Goal: Task Accomplishment & Management: Use online tool/utility

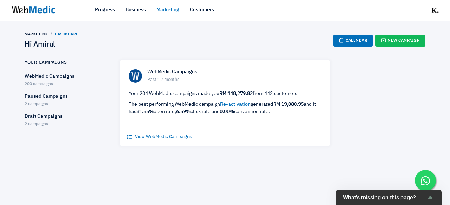
click at [183, 139] on link "View WebMedic Campaigns" at bounding box center [159, 137] width 65 height 7
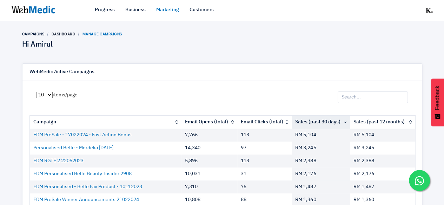
click at [37, 8] on img at bounding box center [33, 10] width 53 height 22
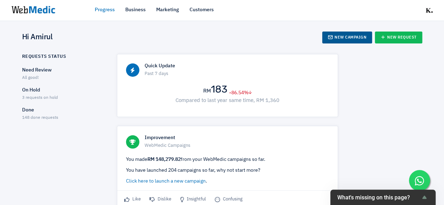
click at [363, 38] on link "New Campaign" at bounding box center [347, 38] width 50 height 12
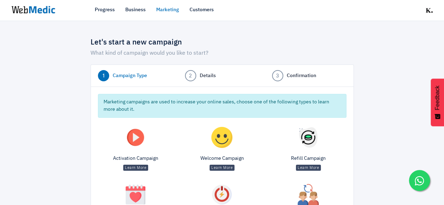
scroll to position [104, 0]
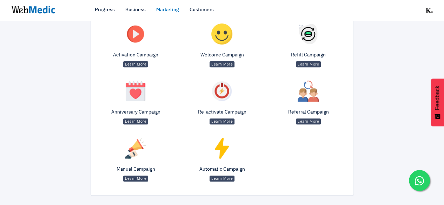
click at [129, 157] on img at bounding box center [135, 148] width 21 height 21
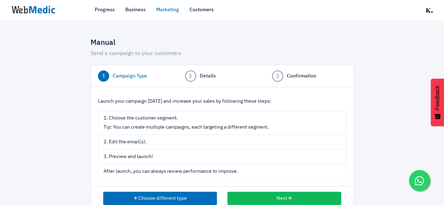
scroll to position [15, 0]
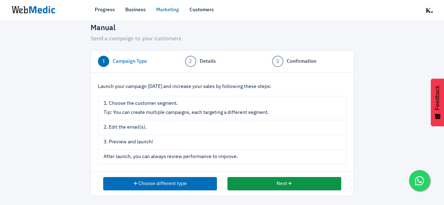
click at [258, 178] on button "Next" at bounding box center [285, 183] width 114 height 13
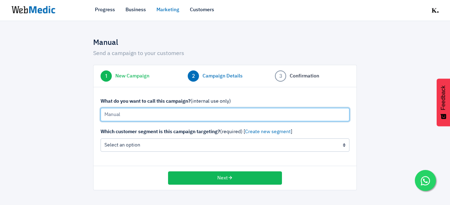
click at [174, 116] on input "Manual" at bounding box center [224, 114] width 249 height 13
type input "25/8/2025 Merdeka Sale Combo"
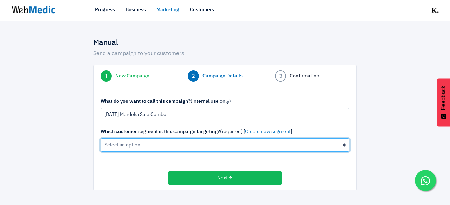
click at [169, 142] on select "All Contacts (not recommended) The active cleanser, moisturiser customers (0 cu…" at bounding box center [224, 145] width 249 height 13
select select "all"
click at [100, 139] on select "All Contacts (not recommended) The active cleanser, moisturiser customers (0 cu…" at bounding box center [224, 145] width 249 height 13
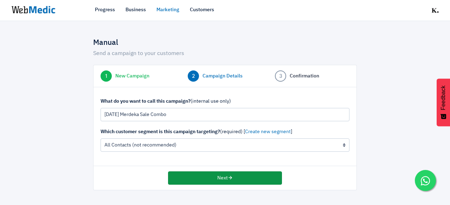
click at [206, 182] on button "Next" at bounding box center [225, 178] width 114 height 13
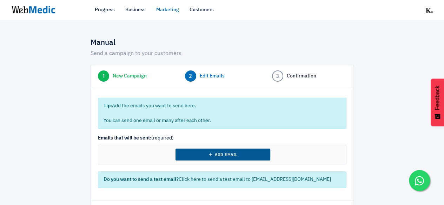
click at [185, 151] on button "Add Email" at bounding box center [223, 155] width 95 height 12
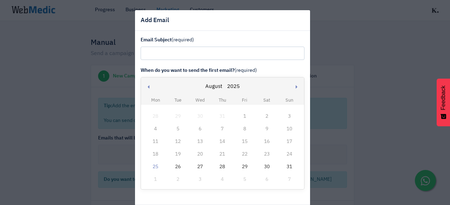
click at [154, 167] on div "25" at bounding box center [155, 167] width 9 height 9
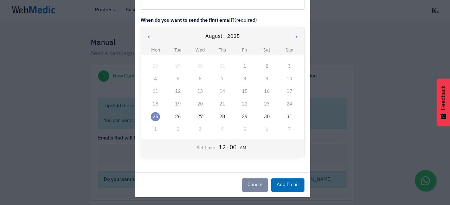
scroll to position [51, 0]
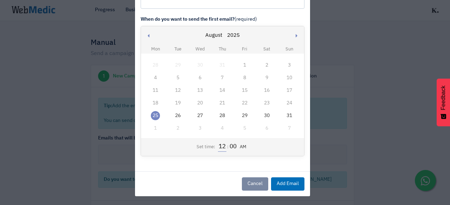
click at [218, 148] on input "12" at bounding box center [222, 147] width 8 height 9
type input "5"
click at [241, 145] on button "AM" at bounding box center [241, 147] width 10 height 7
click at [283, 183] on button "Add Email" at bounding box center [287, 184] width 33 height 13
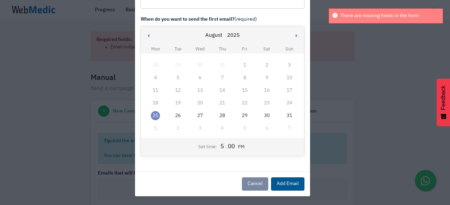
scroll to position [0, 0]
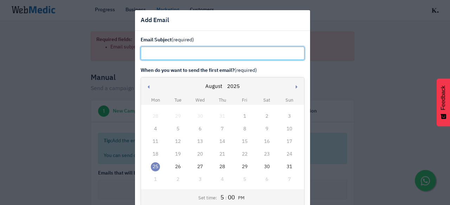
click at [207, 52] on input "text" at bounding box center [222, 53] width 164 height 13
paste input "Don’t forget - Merdeka Sale ends 31 August"
type input "Don’t forget - Merdeka Sale ends 31 August"
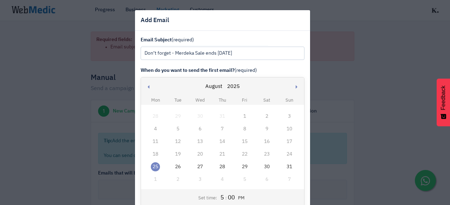
click at [275, 38] on label "Email Subject (required)" at bounding box center [222, 40] width 164 height 7
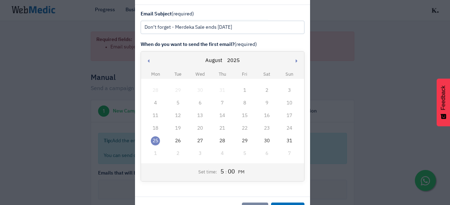
scroll to position [51, 0]
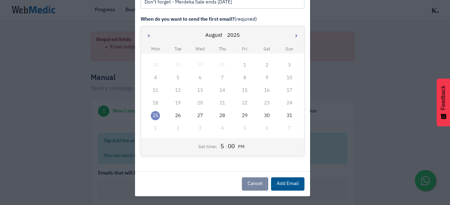
click at [278, 188] on button "Add Email" at bounding box center [287, 184] width 33 height 13
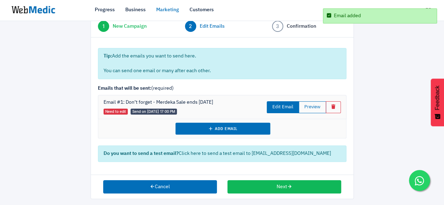
scroll to position [53, 0]
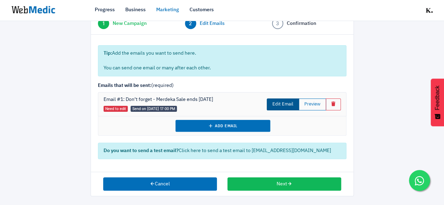
click at [282, 103] on link "Edit Email" at bounding box center [283, 105] width 32 height 12
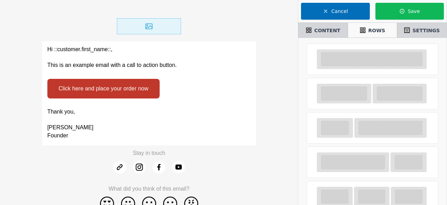
click at [184, 111] on p "Thank you," at bounding box center [149, 112] width 204 height 8
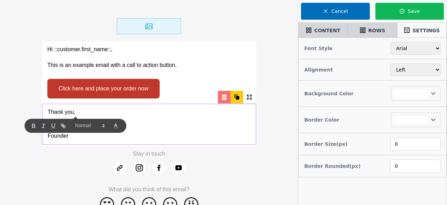
click at [220, 96] on div at bounding box center [224, 97] width 13 height 13
select select
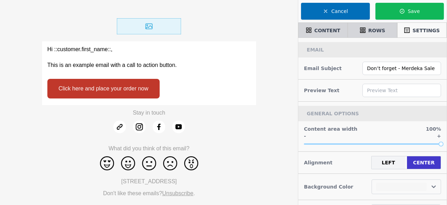
click at [238, 61] on p at bounding box center [149, 57] width 204 height 8
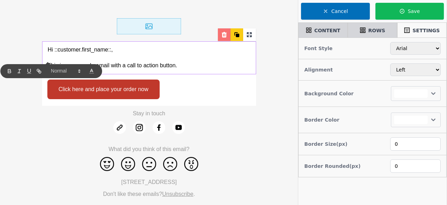
click at [222, 30] on div at bounding box center [224, 34] width 13 height 13
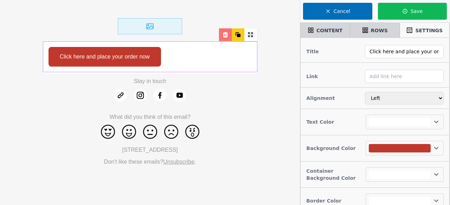
click at [223, 32] on icon at bounding box center [225, 34] width 7 height 7
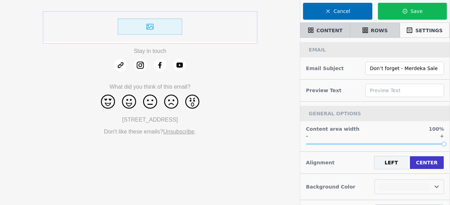
select select
click at [176, 24] on img at bounding box center [150, 26] width 64 height 16
select select "center"
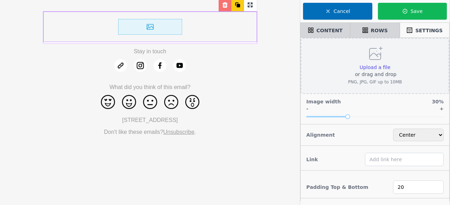
click at [386, 60] on div "Upload a file or drag and drop PNG, JPG, GIF up to 10MB" at bounding box center [375, 65] width 54 height 39
click at [390, 64] on input "Upload a file or drag and drop PNG, JPG, GIF up to 10MB" at bounding box center [390, 64] width 0 height 0
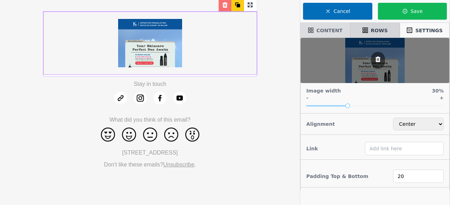
click at [333, 28] on span "CONTENT" at bounding box center [329, 30] width 26 height 7
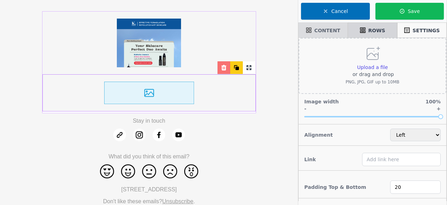
click at [330, 32] on span "CONTENT" at bounding box center [328, 30] width 26 height 7
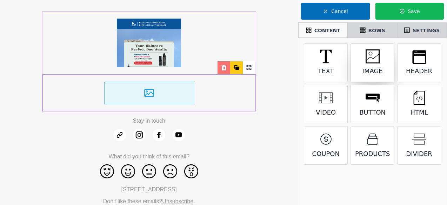
click at [388, 76] on div "Image" at bounding box center [372, 63] width 43 height 38
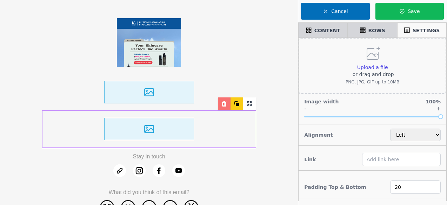
click at [170, 47] on img at bounding box center [149, 42] width 64 height 49
select select "center"
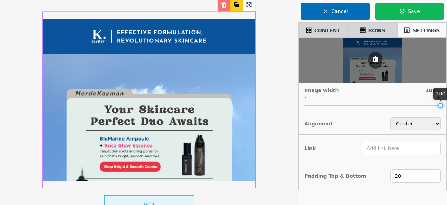
drag, startPoint x: 347, startPoint y: 103, endPoint x: 449, endPoint y: 105, distance: 102.6
click at [447, 105] on html "Stay in touch What did you think of this email? 18-1F, Jalan Setia Perdana BEU1…" at bounding box center [223, 182] width 447 height 365
click at [376, 151] on input "text" at bounding box center [401, 148] width 79 height 13
paste input "https://kaymanbeauty.com/products/bright-smooth-combo"
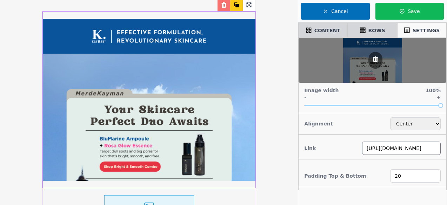
type input "https://kaymanbeauty.com/products/bright-smooth-combo"
click at [343, 160] on div "Link https://kaymanbeauty.com/products/bright-smooth-combo" at bounding box center [373, 149] width 148 height 28
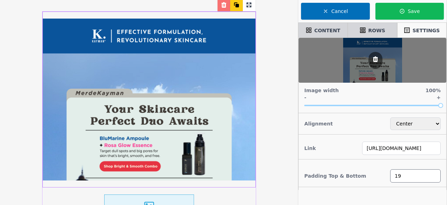
click at [435, 178] on input "19" at bounding box center [416, 176] width 51 height 13
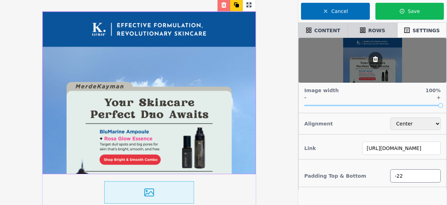
click at [435, 178] on input "-22" at bounding box center [416, 176] width 51 height 13
click at [434, 175] on input "-21" at bounding box center [416, 176] width 51 height 13
click at [434, 175] on input "-20" at bounding box center [416, 176] width 51 height 13
click at [434, 175] on input "-19" at bounding box center [416, 176] width 51 height 13
type input "-1"
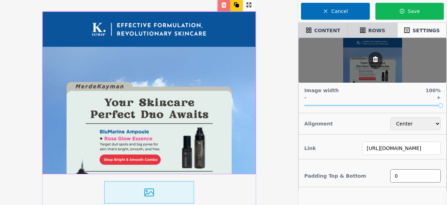
type input "0"
click at [372, 178] on div "Padding Top & Bottom 0" at bounding box center [373, 176] width 148 height 22
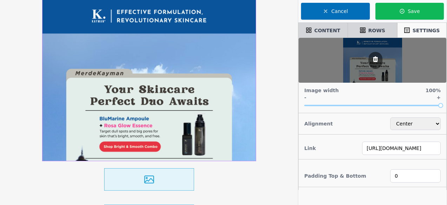
click at [186, 176] on img at bounding box center [149, 180] width 90 height 22
select select "left"
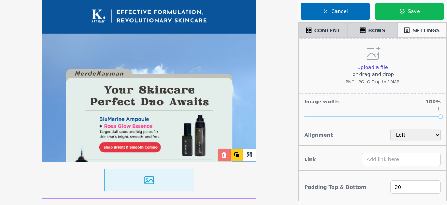
scroll to position [13, 0]
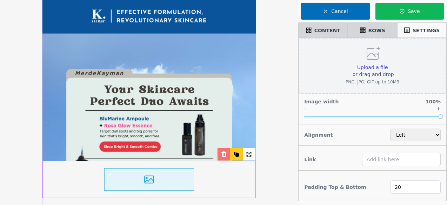
click at [374, 73] on p "or drag and drop" at bounding box center [373, 74] width 54 height 7
click at [388, 64] on input "Upload a file or drag and drop PNG, JPG, GIF up to 10MB" at bounding box center [388, 64] width 0 height 0
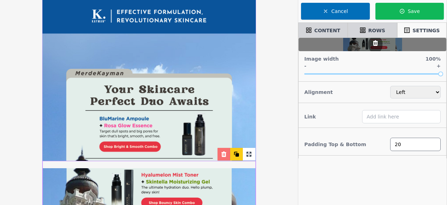
click at [435, 150] on input "20" at bounding box center [416, 144] width 51 height 13
click at [435, 147] on input "19" at bounding box center [416, 144] width 51 height 13
click at [435, 147] on input "18" at bounding box center [416, 144] width 51 height 13
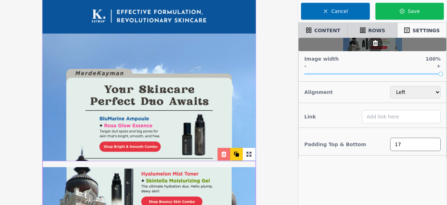
click at [435, 147] on input "17" at bounding box center [416, 144] width 51 height 13
type input "1"
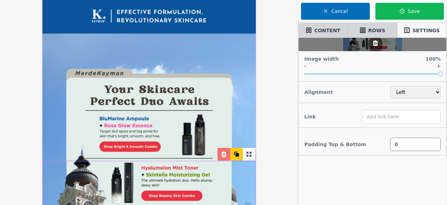
type input "0"
click at [370, 140] on div "Padding Top & Bottom 0" at bounding box center [373, 145] width 148 height 22
click at [380, 116] on input "text" at bounding box center [401, 116] width 79 height 13
click at [377, 116] on input "text" at bounding box center [401, 116] width 79 height 13
paste input "https://kaymanbeauty.com/products/bouncy-skin-combo"
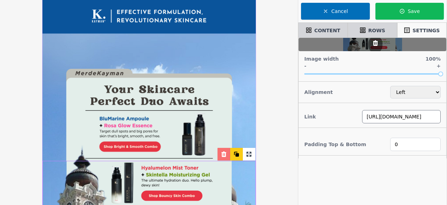
scroll to position [0, 55]
type input "https://kaymanbeauty.com/products/bouncy-skin-combo"
click at [349, 183] on div "Image Crop Free Square Circle Portrait Landscape Save Cut Cancel Image width 10…" at bounding box center [372, 140] width 149 height 205
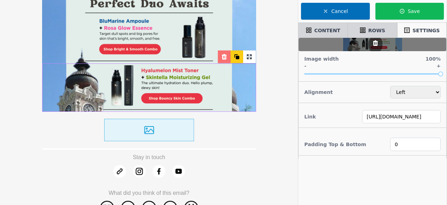
scroll to position [118, 0]
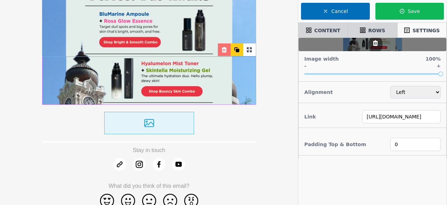
click at [202, 135] on div at bounding box center [149, 123] width 214 height 37
type input "20"
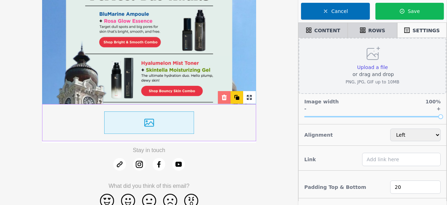
scroll to position [118, 0]
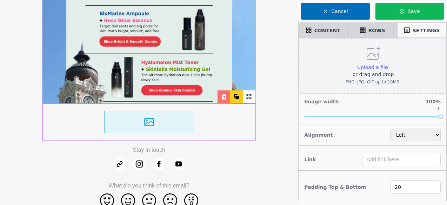
click at [375, 67] on span "Upload a file" at bounding box center [372, 68] width 31 height 6
click at [388, 64] on input "Upload a file or drag and drop PNG, JPG, GIF up to 10MB" at bounding box center [388, 64] width 0 height 0
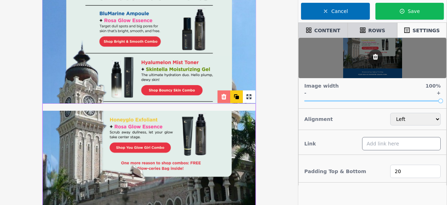
click at [391, 144] on input "text" at bounding box center [401, 143] width 79 height 13
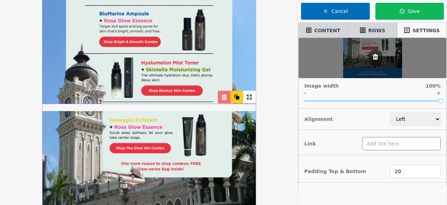
scroll to position [118, 0]
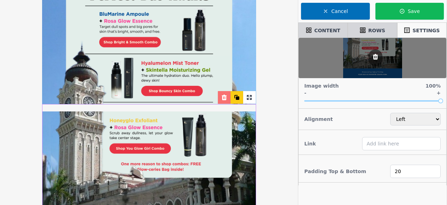
click at [217, 84] on img at bounding box center [149, 81] width 214 height 48
type input "https://kaymanbeauty.com/products/bouncy-skin-combo"
type input "0"
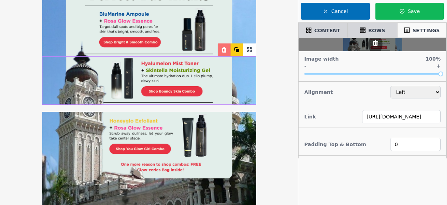
click at [251, 188] on img at bounding box center [149, 185] width 214 height 146
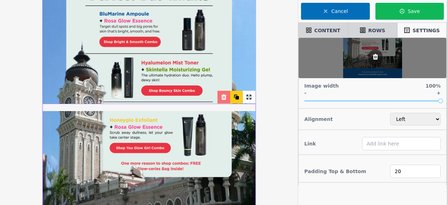
scroll to position [118, 0]
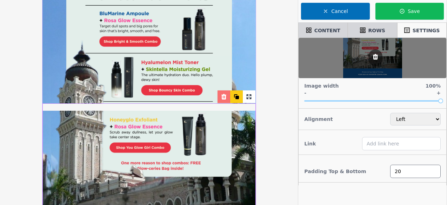
click at [404, 172] on input "20" at bounding box center [416, 171] width 51 height 13
type input "2"
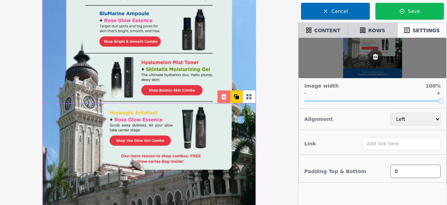
type input "0"
click at [332, 189] on div "Image Crop Free Square Circle Portrait Landscape Save Cut Cancel Image width 10…" at bounding box center [372, 140] width 149 height 205
click at [375, 145] on input "text" at bounding box center [401, 143] width 79 height 13
paste input "https://kaymanbeauty.com/products/you-glow-girl-combo"
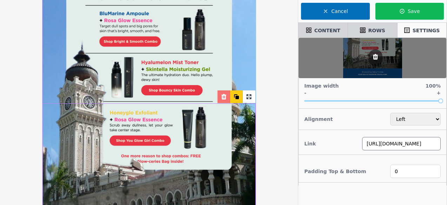
type input "https://kaymanbeauty.com/products/you-glow-girl-combo"
click at [362, 161] on div "Padding Top & Bottom 0" at bounding box center [373, 172] width 148 height 22
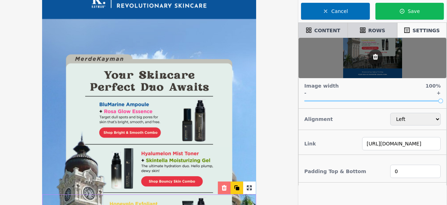
scroll to position [13, 0]
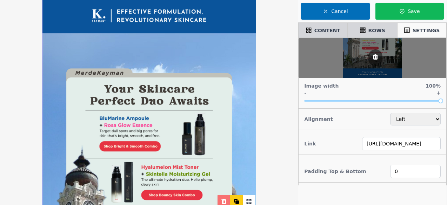
select select
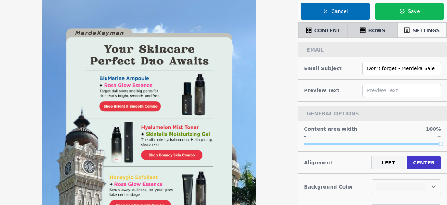
scroll to position [48, 0]
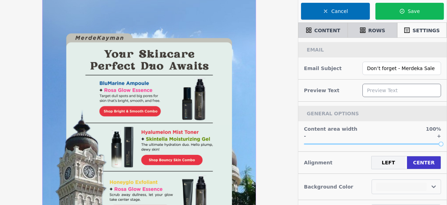
click at [381, 96] on input "text" at bounding box center [402, 90] width 79 height 13
paste input "Your Skincare Perfect Duo Awaits"
type input "Your Skincare Perfect Duo Awaits"
select select
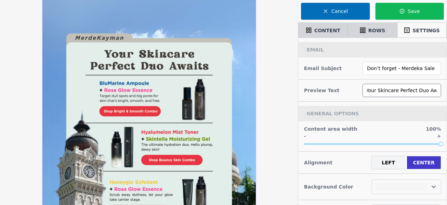
type input "Your Skincare Perfect Duo Awaits"
click at [345, 93] on div "Preview Text Your Skincare Perfect Duo Awaits" at bounding box center [372, 91] width 149 height 22
click at [392, 69] on input "Don’t forget - Merdeka Sale ends 31 August" at bounding box center [402, 68] width 79 height 13
type input "Don’t forget! - Merdeka Sale ends 31 August"
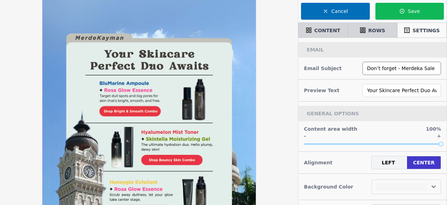
select select
type input "Don’t forget! - Merdeka Sale ends 31 August"
click at [357, 164] on div "Alignment LEFT CENTER" at bounding box center [372, 163] width 149 height 22
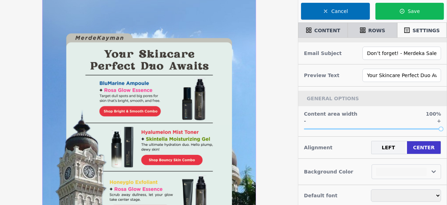
scroll to position [24, 0]
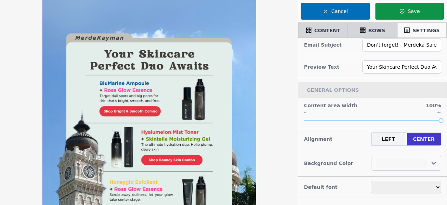
click at [403, 10] on icon "button" at bounding box center [403, 11] width 6 height 6
select select
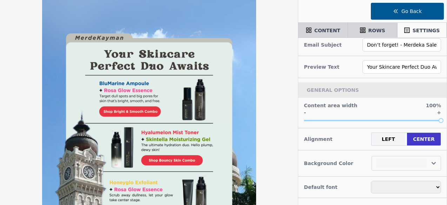
click at [396, 12] on icon "button" at bounding box center [396, 10] width 4 height 3
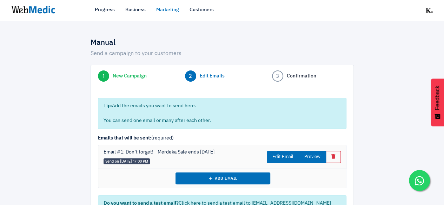
click at [318, 159] on button "Preview" at bounding box center [312, 157] width 27 height 12
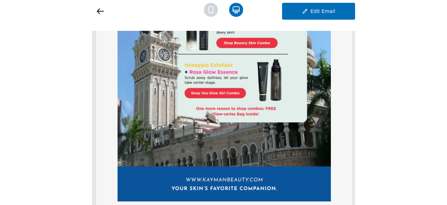
scroll to position [145, 0]
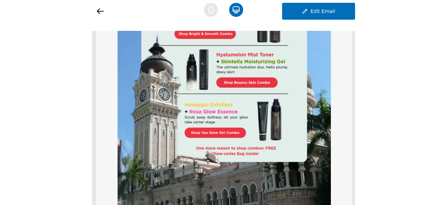
click at [213, 8] on icon at bounding box center [211, 10] width 4 height 6
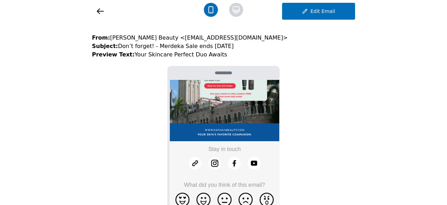
scroll to position [0, 0]
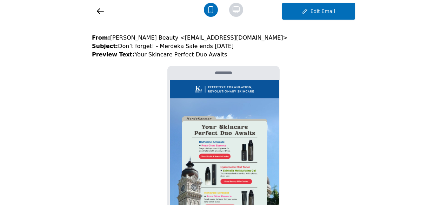
click at [100, 12] on icon at bounding box center [100, 11] width 8 height 8
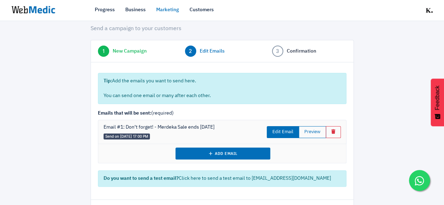
scroll to position [53, 0]
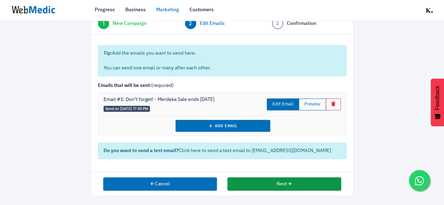
click at [265, 185] on button "Next" at bounding box center [285, 184] width 114 height 13
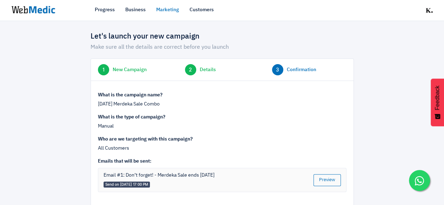
scroll to position [41, 0]
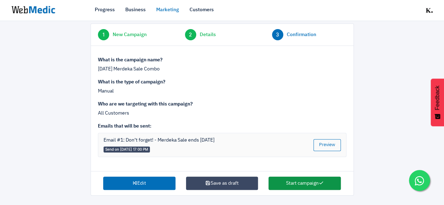
click at [310, 185] on button "Start campaign" at bounding box center [305, 183] width 72 height 13
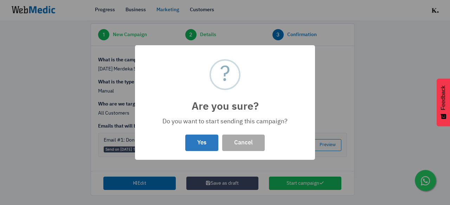
click at [196, 145] on button "Yes" at bounding box center [201, 143] width 33 height 17
